Goal: Information Seeking & Learning: Learn about a topic

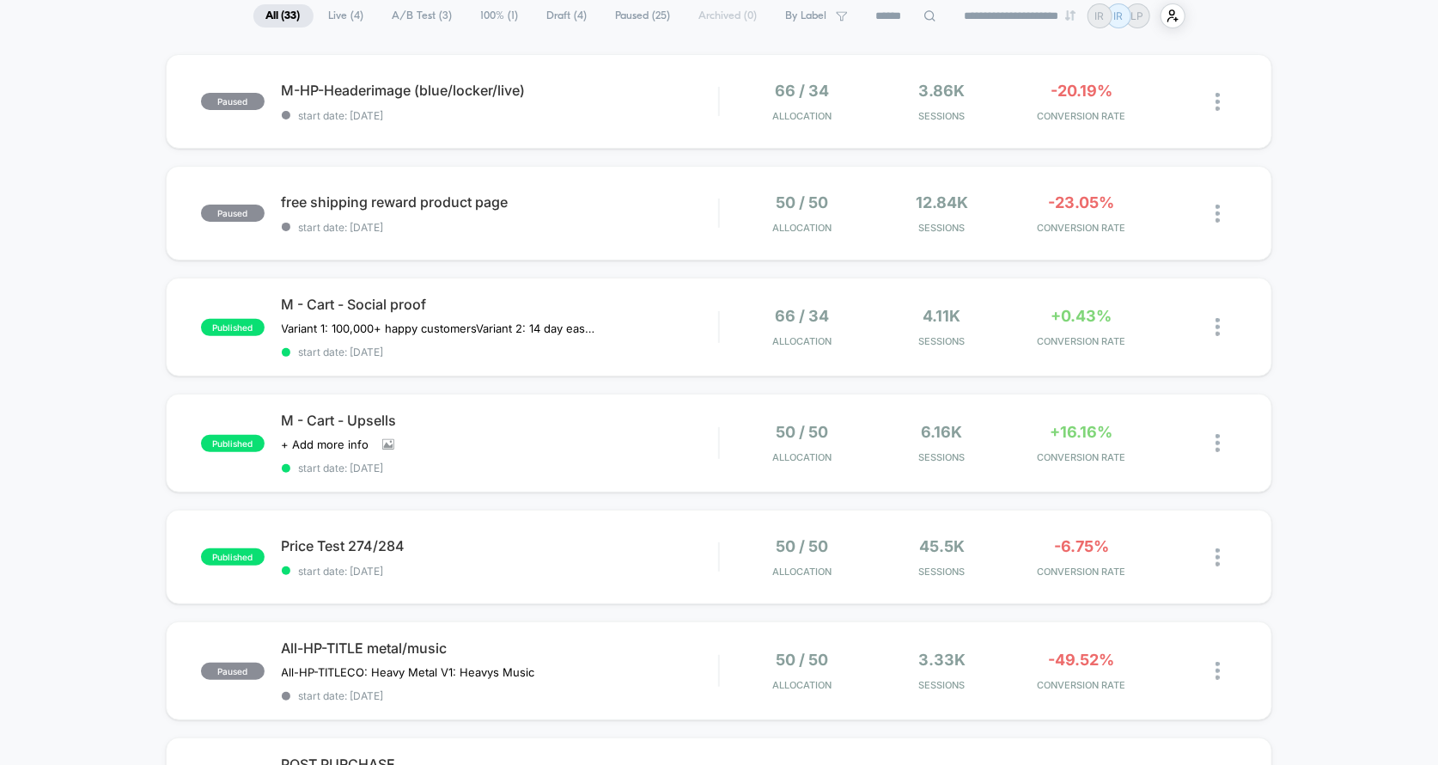
scroll to position [140, 0]
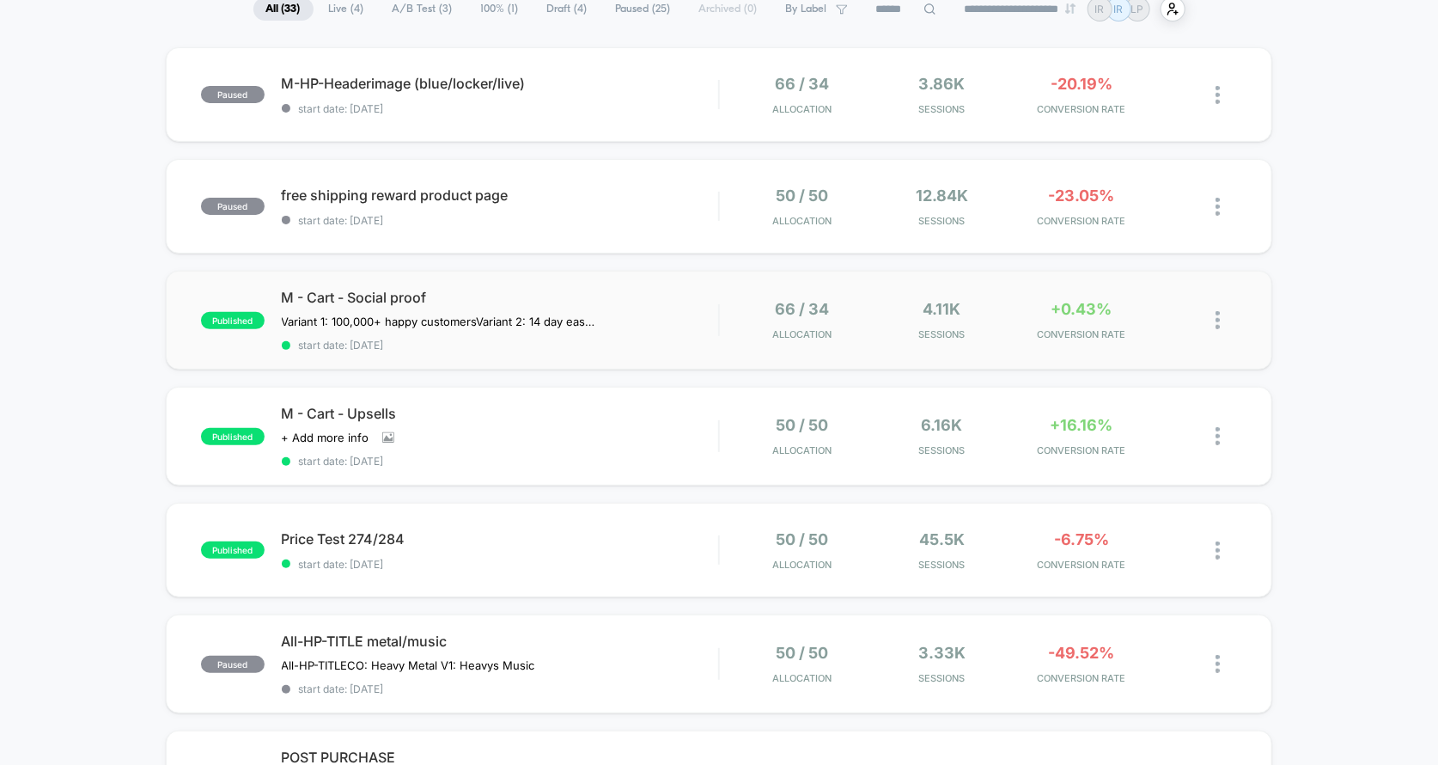
click at [1059, 285] on div "published M - Cart - Social proof Variant 1: 100,000+ happy customers Variant 2…" at bounding box center [719, 320] width 1107 height 99
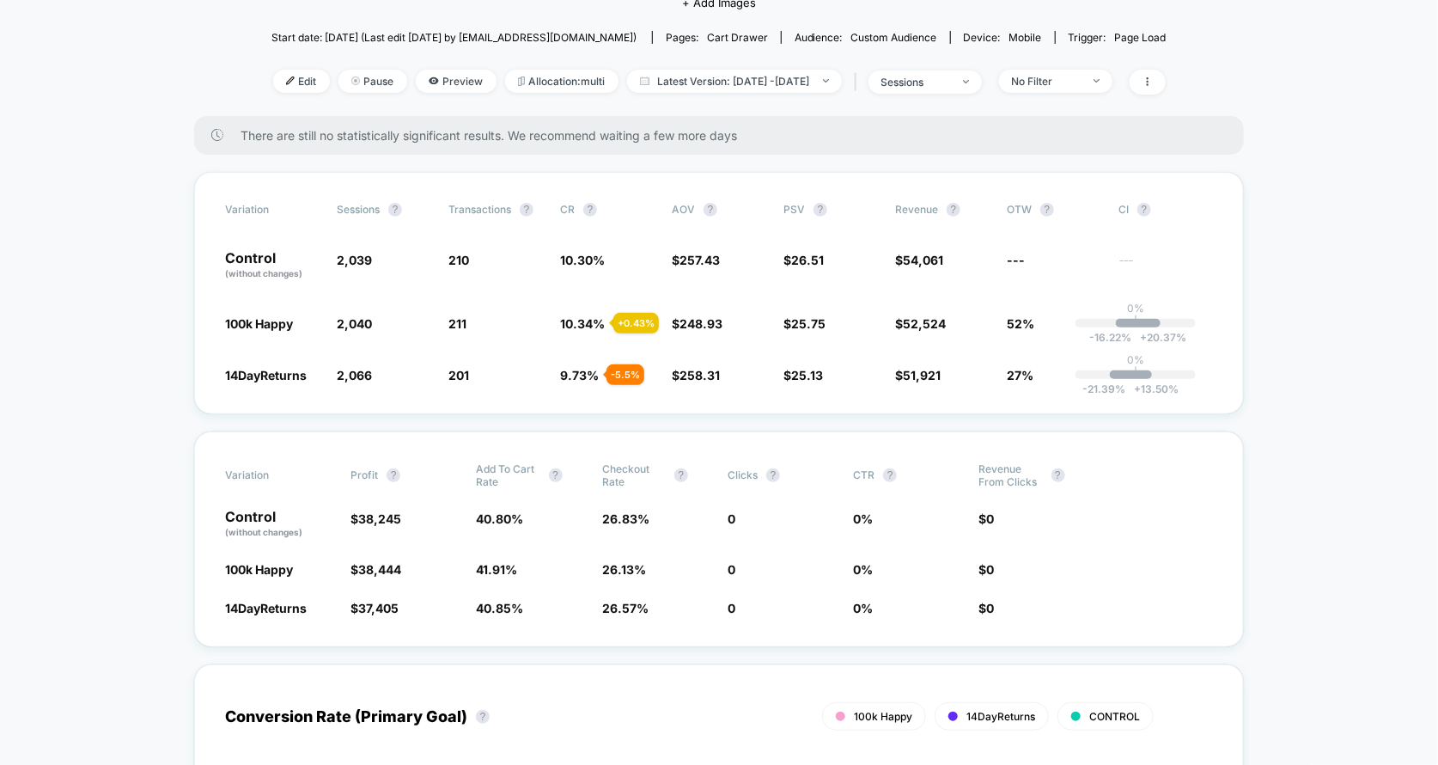
scroll to position [213, 0]
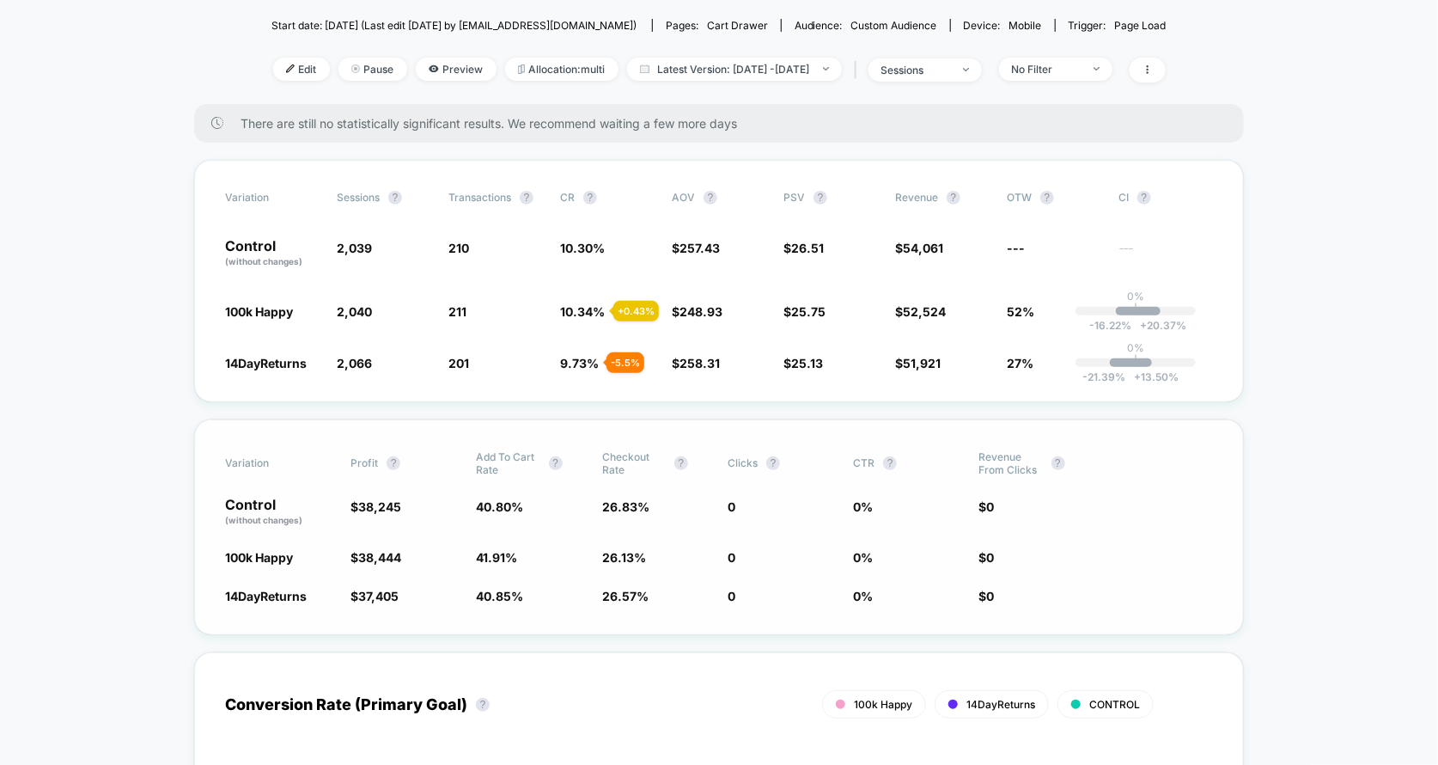
drag, startPoint x: 625, startPoint y: 500, endPoint x: 622, endPoint y: 614, distance: 114.3
click at [619, 614] on div "Variation Profit ? Add To Cart Rate ? Checkout Rate ? Clicks ? CTR ? Revenue Fr…" at bounding box center [719, 527] width 1050 height 216
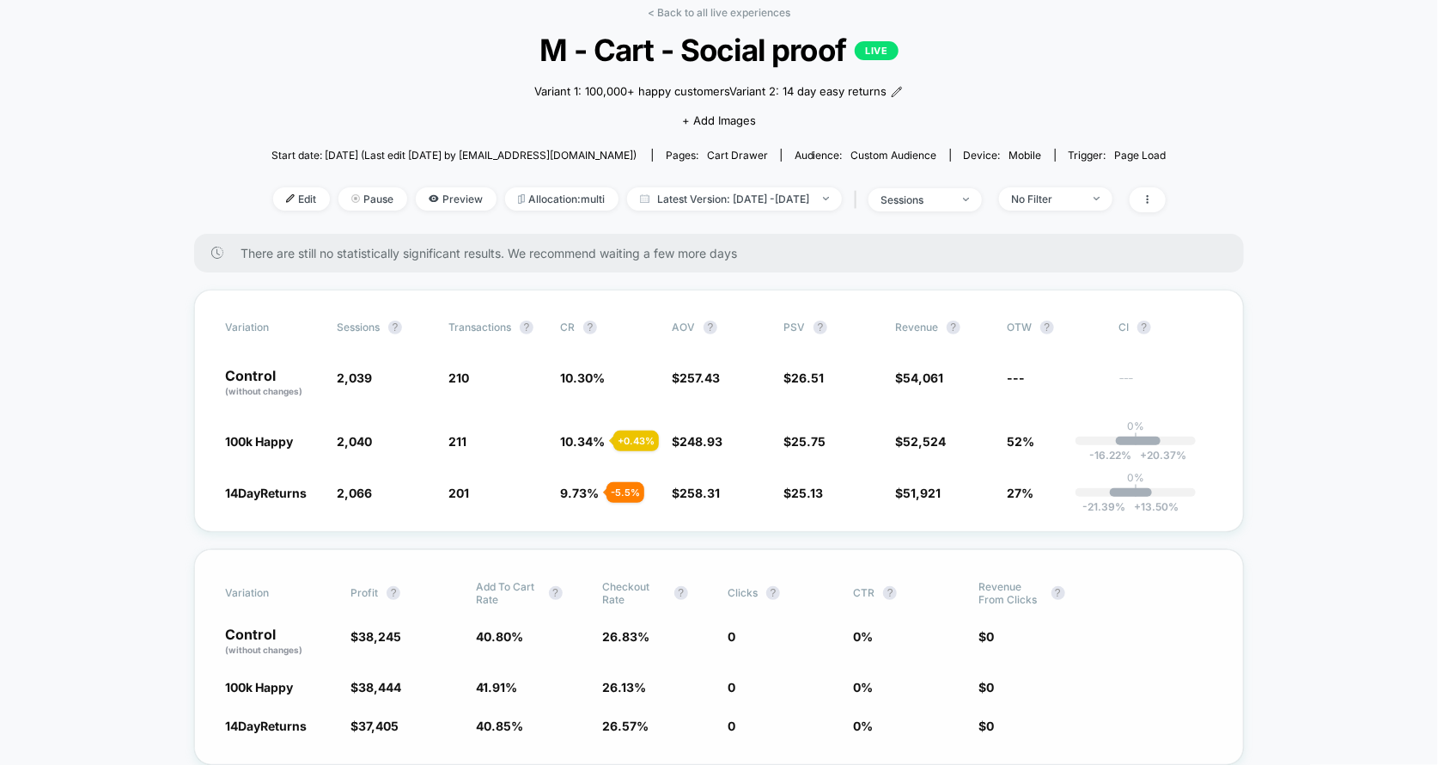
scroll to position [0, 0]
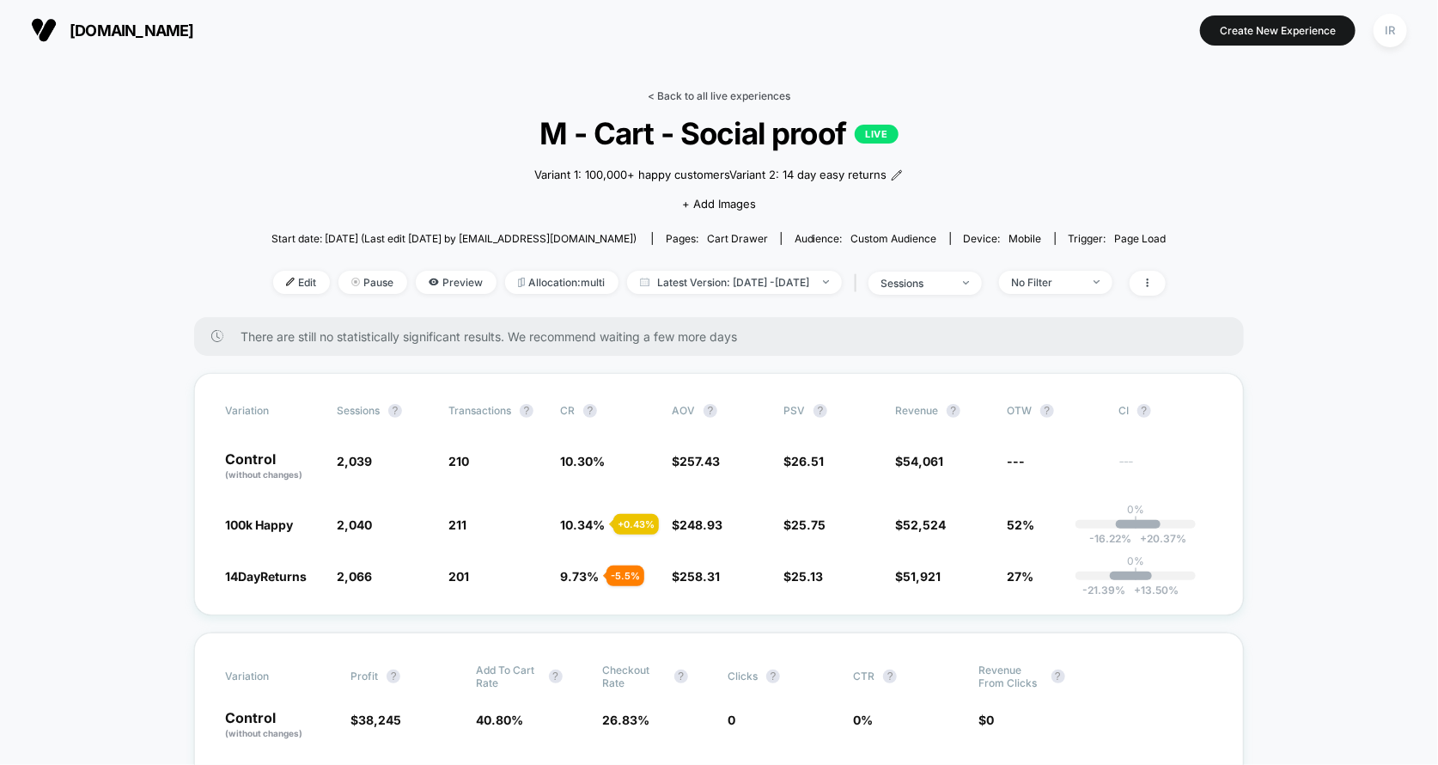
click at [677, 89] on link "< Back to all live experiences" at bounding box center [719, 95] width 143 height 13
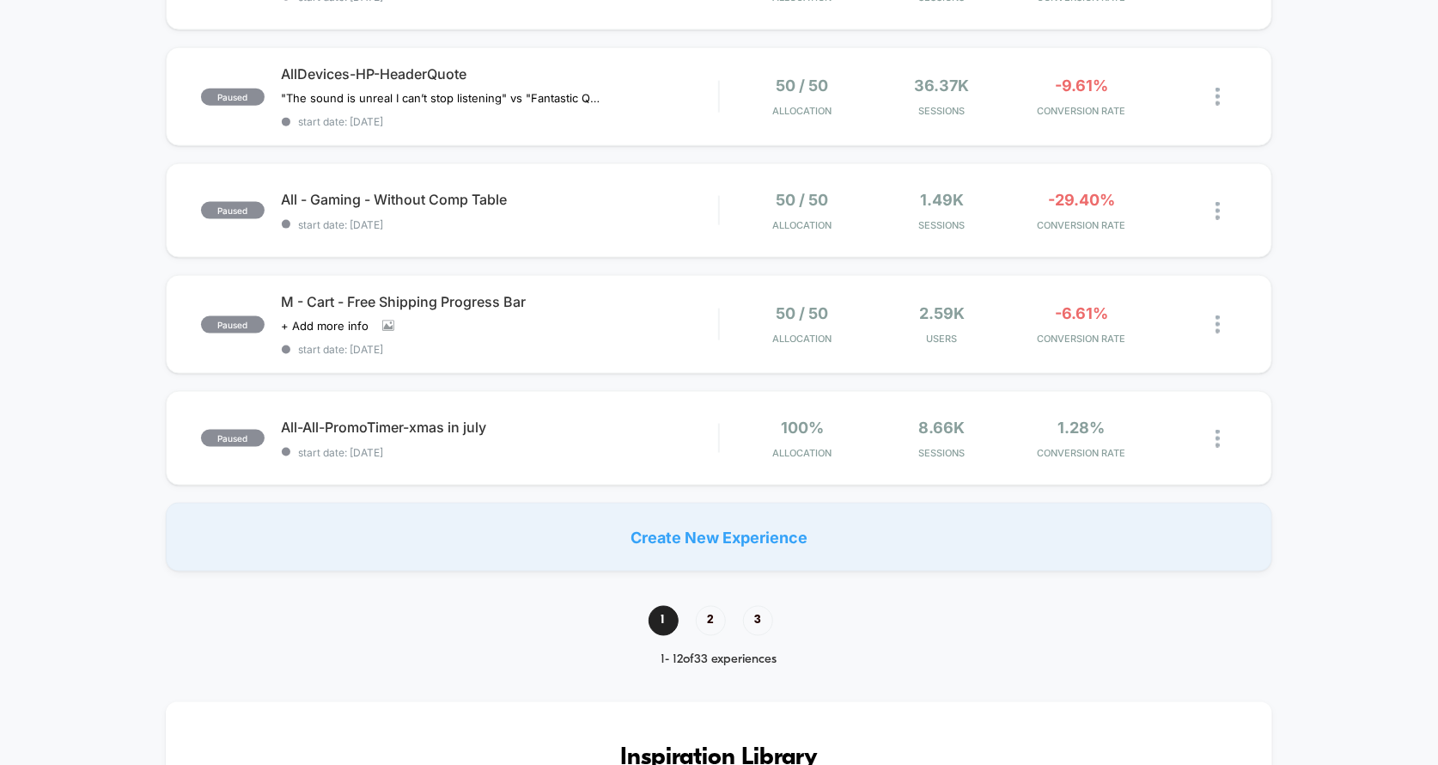
scroll to position [1187, 0]
